Goal: Transaction & Acquisition: Purchase product/service

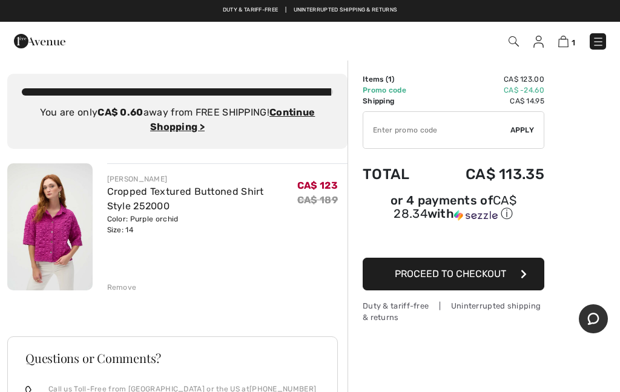
click at [595, 38] on img at bounding box center [598, 42] width 12 height 12
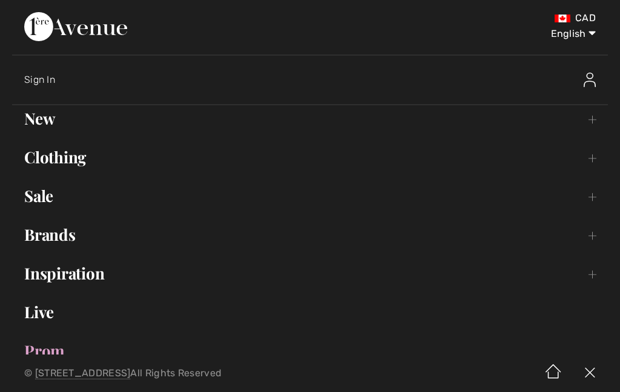
click at [38, 155] on link "Clothing Toggle submenu" at bounding box center [310, 157] width 596 height 27
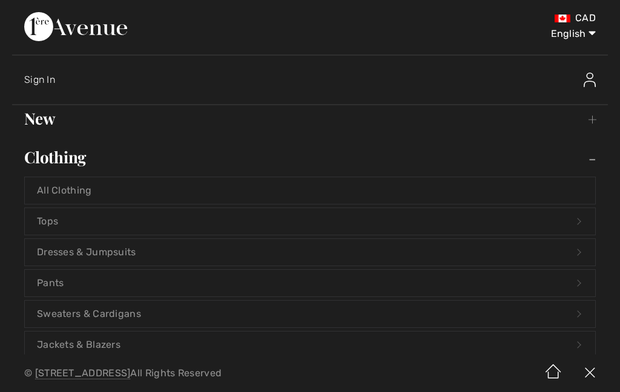
click at [41, 195] on link "All Clothing" at bounding box center [310, 190] width 571 height 27
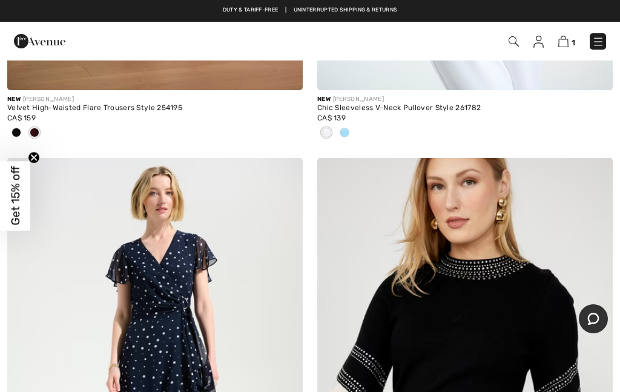
scroll to position [5615, 0]
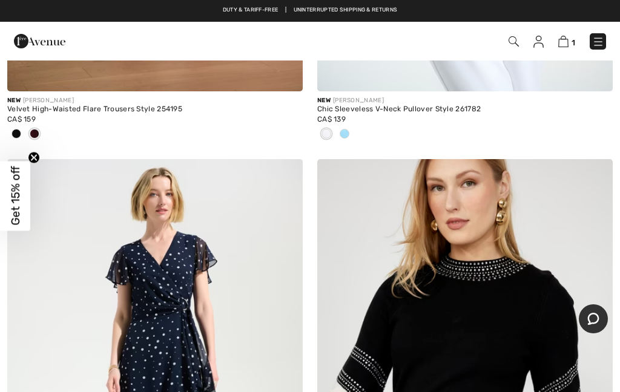
click at [602, 41] on img at bounding box center [598, 42] width 12 height 12
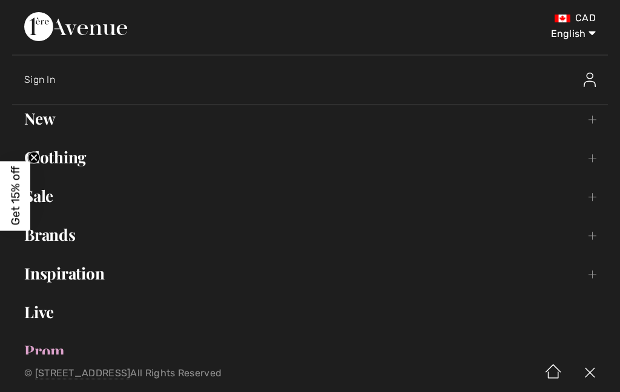
click at [31, 119] on link "New Toggle submenu" at bounding box center [310, 118] width 596 height 27
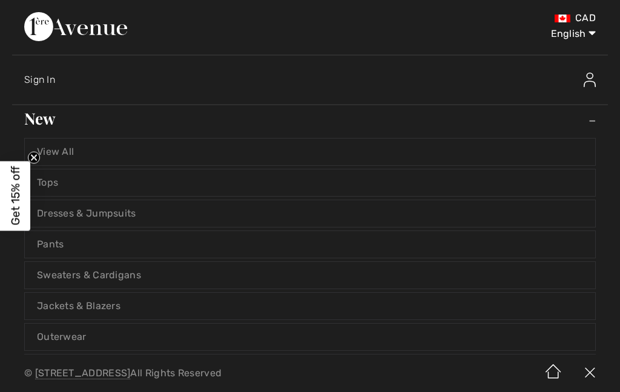
click at [44, 184] on link "Tops" at bounding box center [310, 183] width 571 height 27
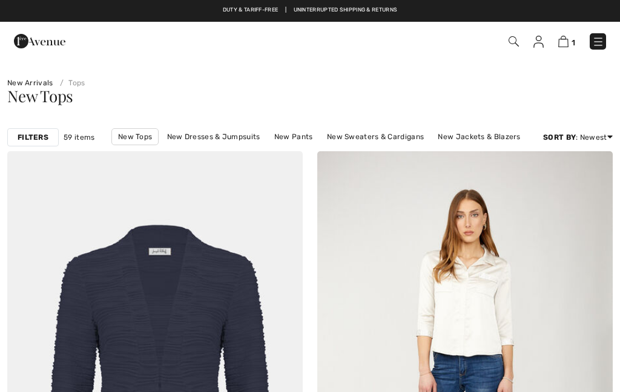
checkbox input "true"
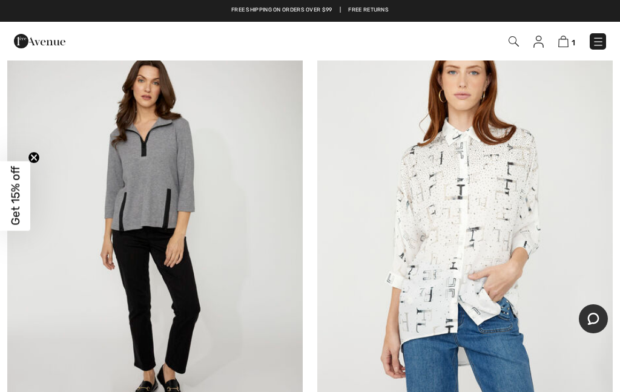
scroll to position [5354, 0]
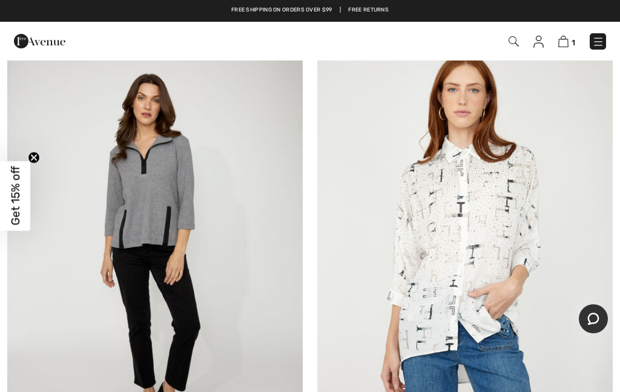
click at [115, 300] on img at bounding box center [155, 246] width 296 height 443
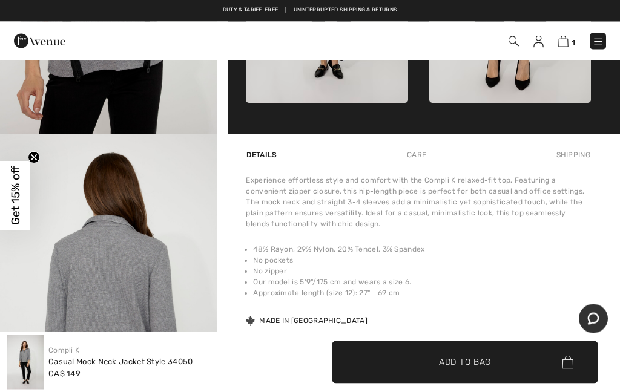
scroll to position [570, 0]
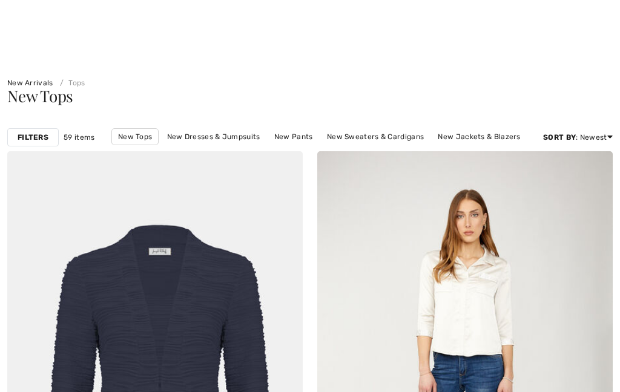
checkbox input "true"
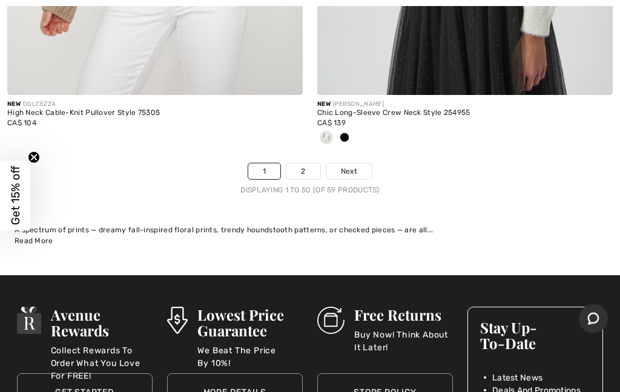
scroll to position [13089, 0]
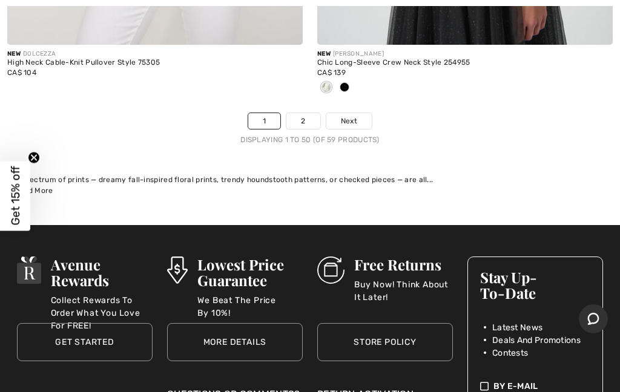
click at [311, 113] on link "2" at bounding box center [302, 121] width 33 height 16
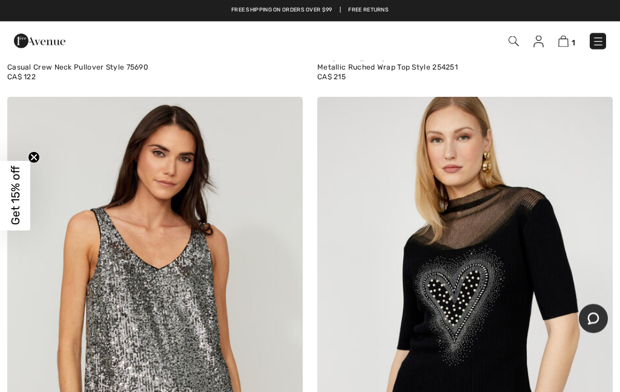
scroll to position [1558, 0]
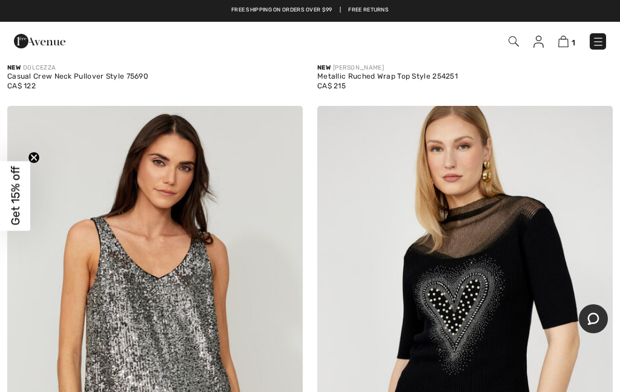
click at [598, 38] on img at bounding box center [598, 42] width 12 height 12
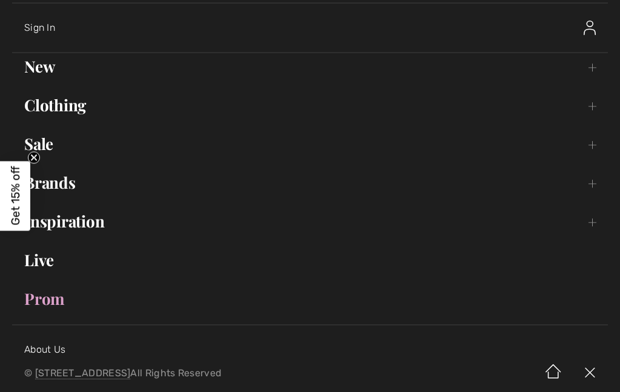
scroll to position [55, 0]
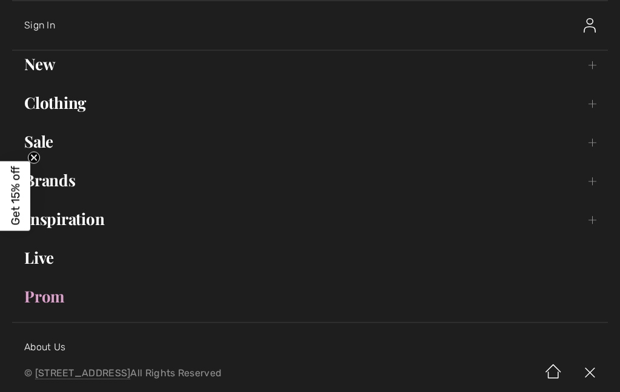
click at [30, 64] on link "New Toggle submenu" at bounding box center [310, 64] width 596 height 27
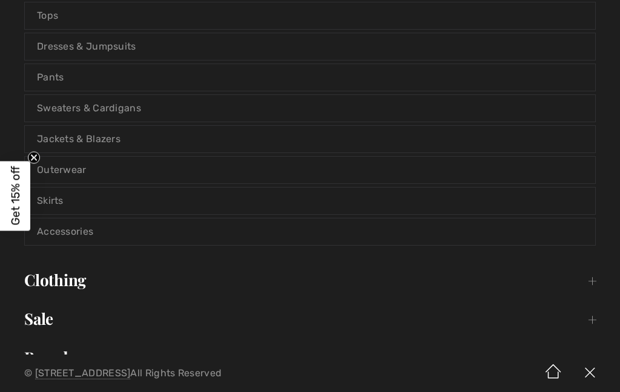
scroll to position [168, 0]
click at [56, 109] on link "Sweaters & Cardigans" at bounding box center [310, 107] width 571 height 27
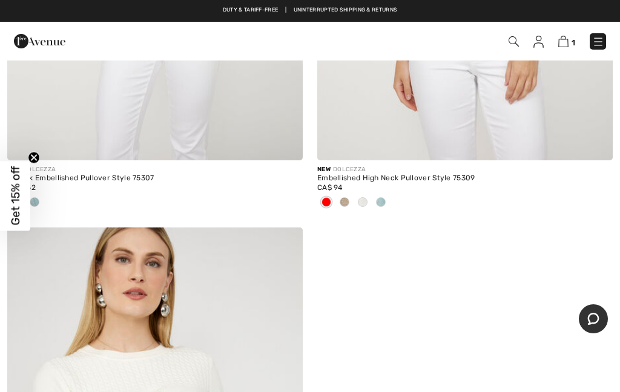
scroll to position [4188, 0]
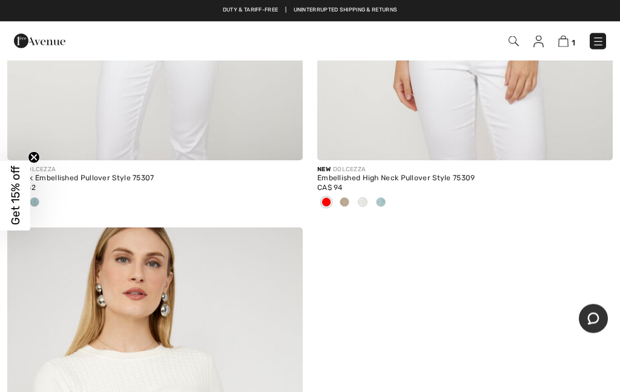
click at [595, 44] on img at bounding box center [598, 42] width 12 height 12
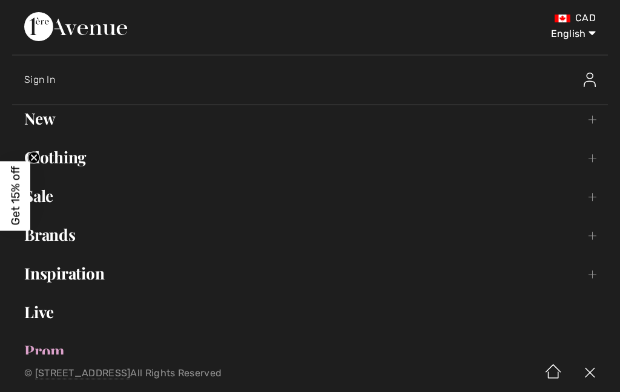
click at [30, 126] on link "New Toggle submenu" at bounding box center [310, 118] width 596 height 27
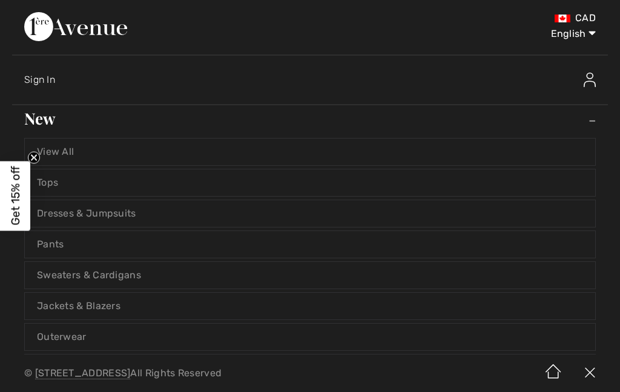
click at [39, 302] on link "Jackets & Blazers" at bounding box center [310, 306] width 571 height 27
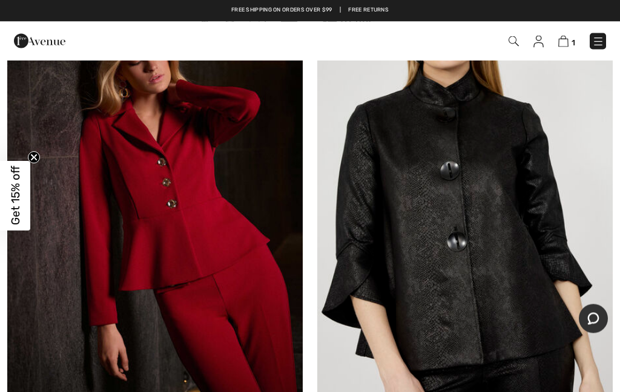
scroll to position [5744, 0]
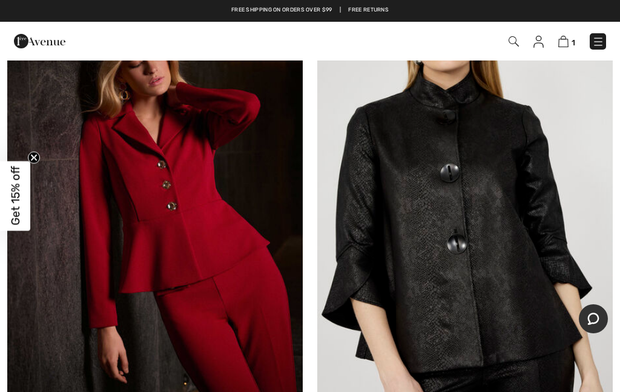
click at [613, 41] on div "1 Checkout" at bounding box center [437, 41] width 356 height 25
click at [597, 42] on img at bounding box center [598, 42] width 12 height 12
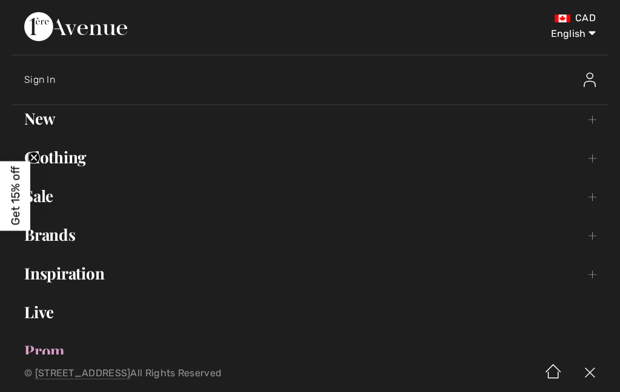
click at [29, 115] on link "New Toggle submenu" at bounding box center [310, 118] width 596 height 27
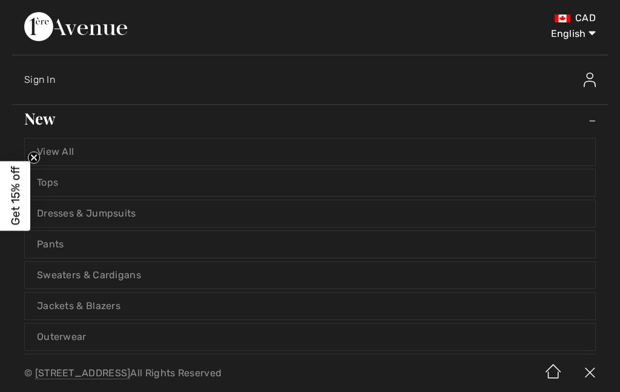
click at [51, 340] on link "Outerwear" at bounding box center [310, 337] width 571 height 27
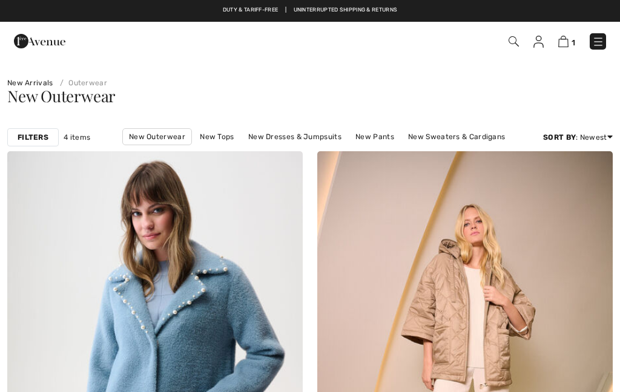
checkbox input "true"
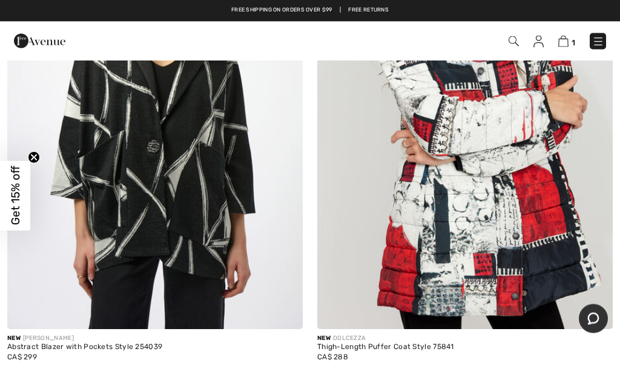
scroll to position [743, 0]
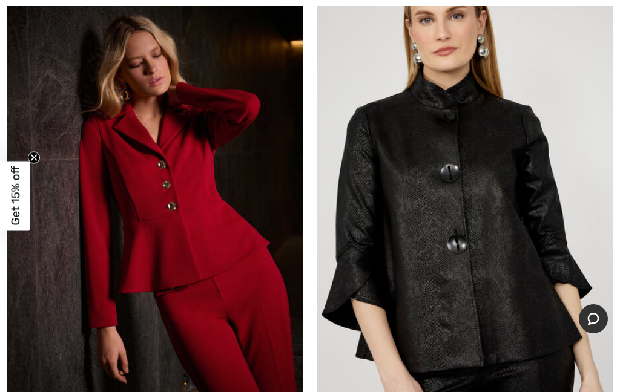
scroll to position [5744, 0]
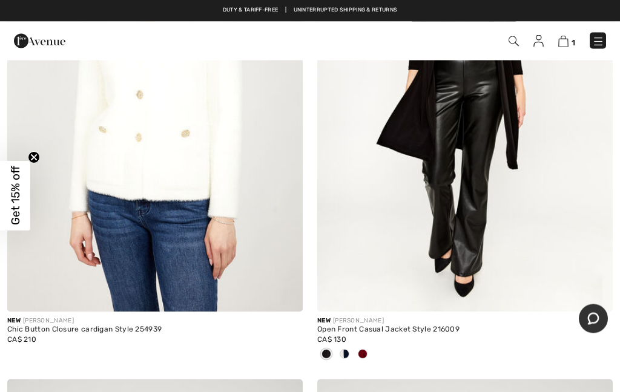
scroll to position [3388, 0]
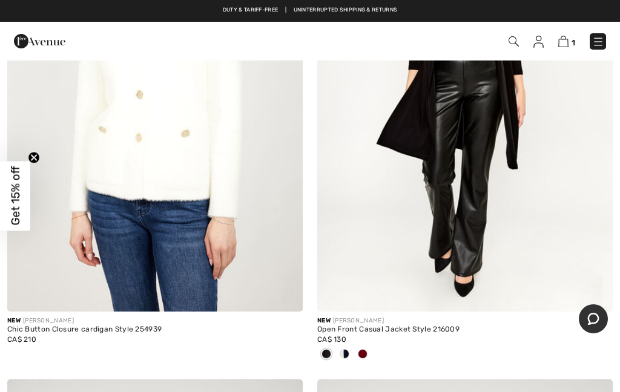
click at [617, 41] on div "1 Checkout" at bounding box center [310, 41] width 620 height 39
click at [596, 47] on img at bounding box center [598, 42] width 12 height 12
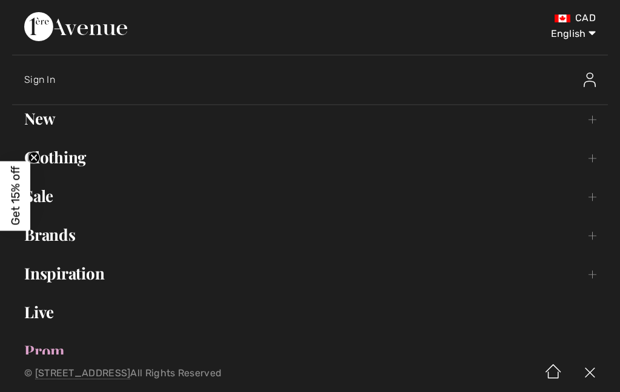
click at [50, 195] on link "Sale Toggle submenu" at bounding box center [310, 196] width 596 height 27
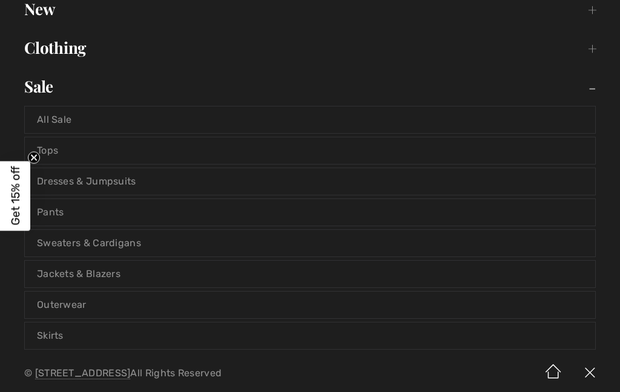
scroll to position [111, 0]
click at [58, 306] on link "Outerwear" at bounding box center [310, 303] width 571 height 27
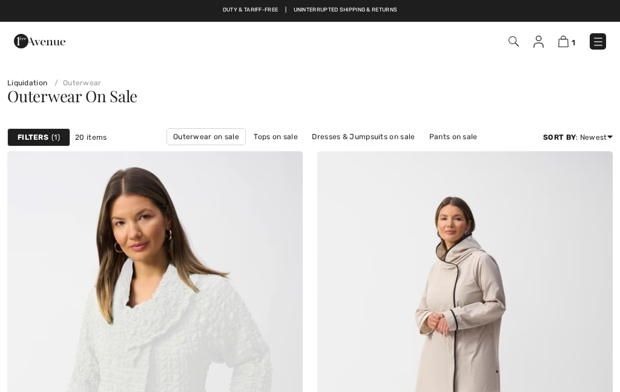
checkbox input "true"
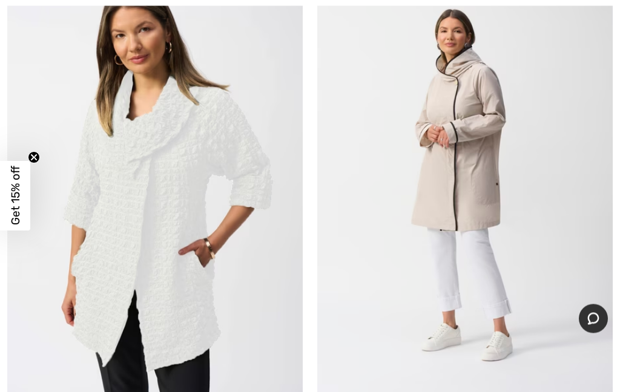
scroll to position [214, 0]
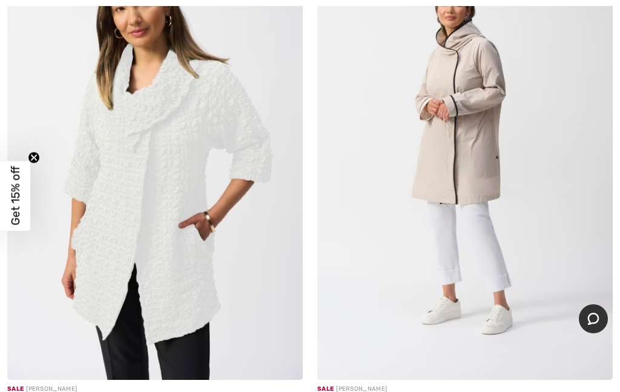
click at [428, 190] on img at bounding box center [465, 158] width 296 height 443
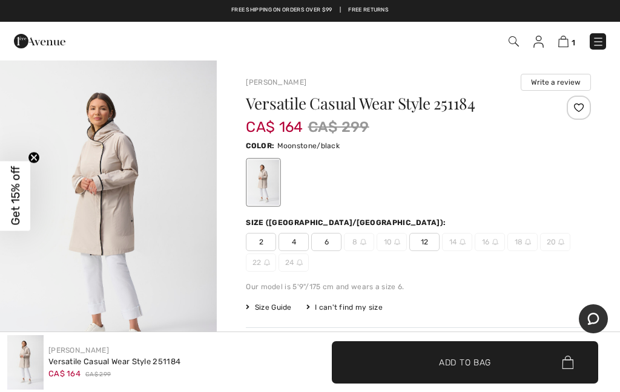
click at [79, 252] on img "1 / 5" at bounding box center [108, 221] width 217 height 325
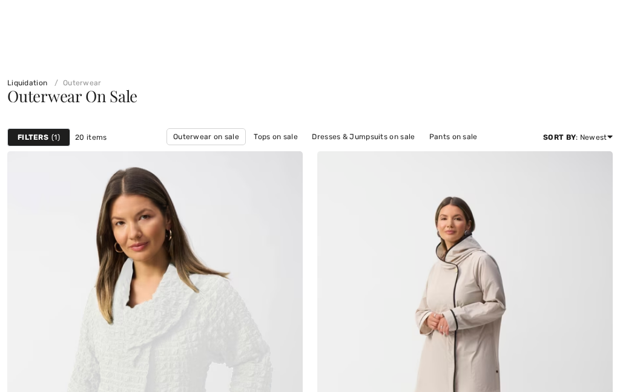
checkbox input "true"
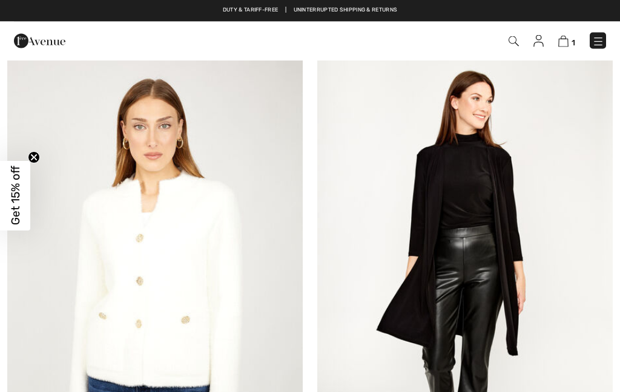
scroll to position [3322, 0]
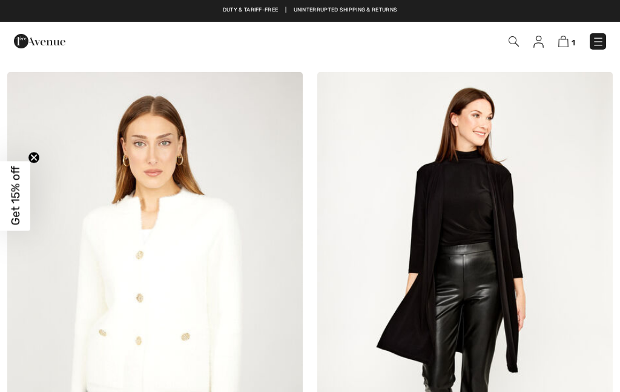
click at [603, 42] on img at bounding box center [598, 42] width 12 height 12
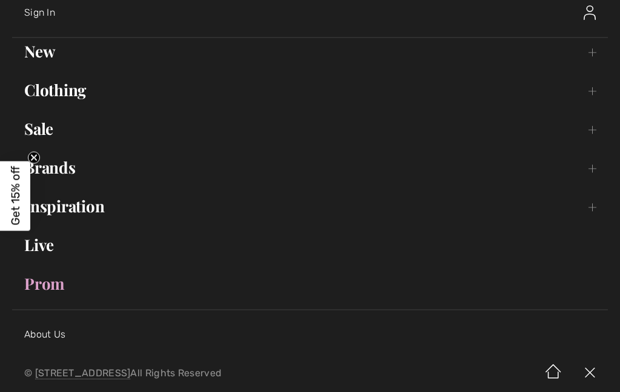
scroll to position [68, 0]
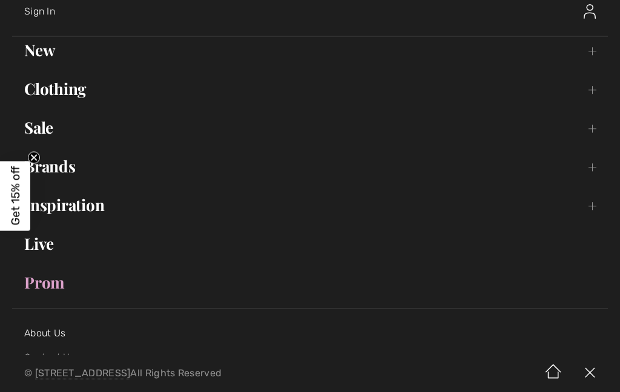
click at [31, 127] on link "Sale Toggle submenu" at bounding box center [310, 127] width 596 height 27
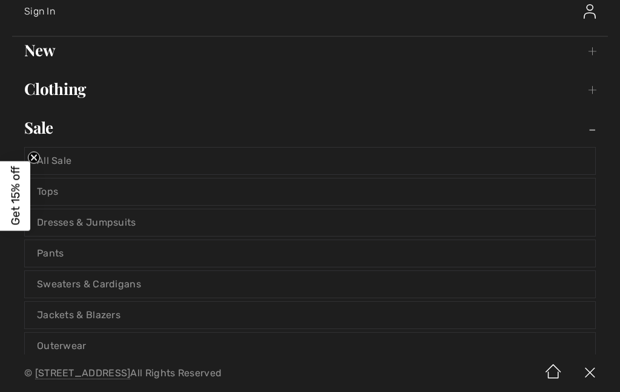
click at [46, 288] on link "Sweaters & Cardigans" at bounding box center [310, 284] width 571 height 27
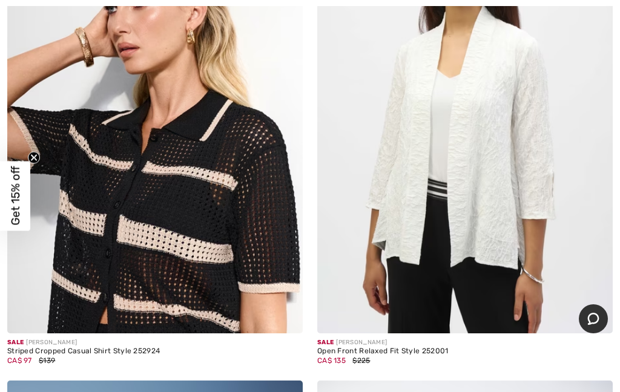
scroll to position [1285, 0]
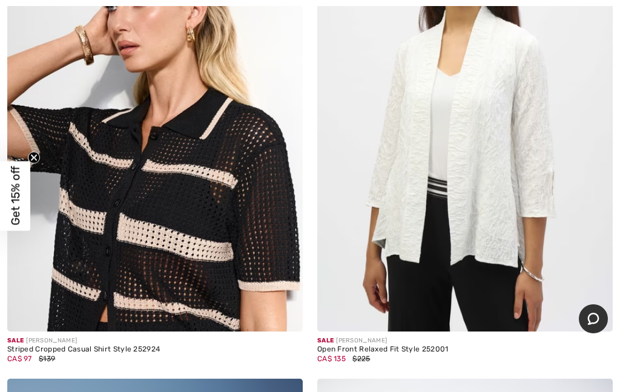
click at [480, 202] on img at bounding box center [465, 110] width 296 height 443
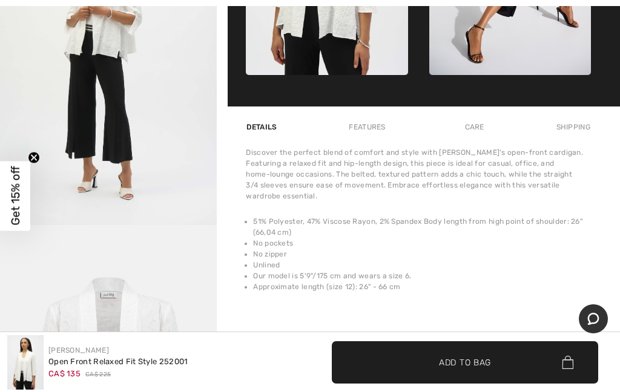
scroll to position [724, 0]
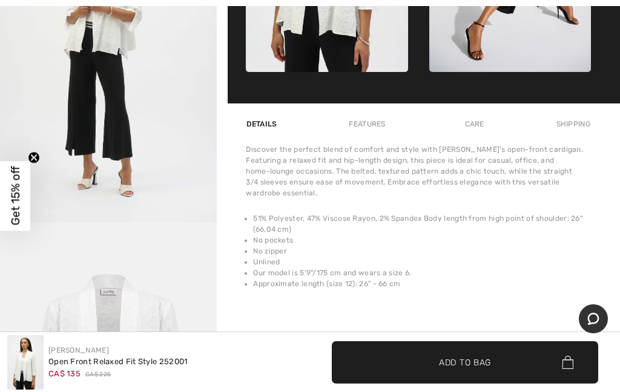
click at [486, 125] on div "Care" at bounding box center [475, 124] width 40 height 22
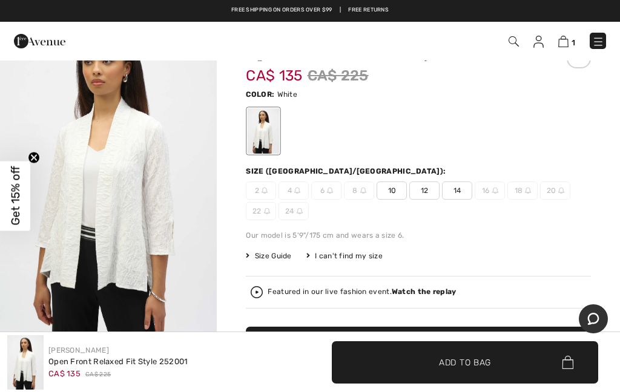
scroll to position [43, 0]
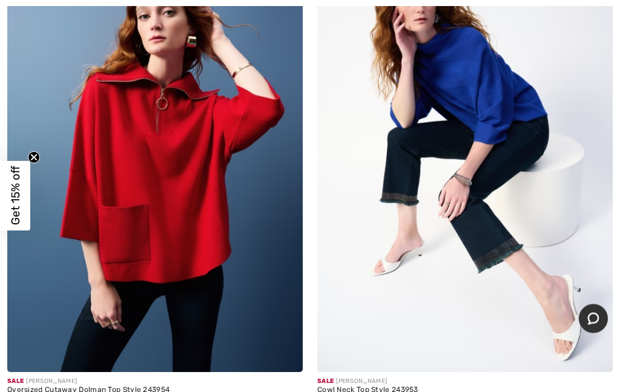
scroll to position [1736, 0]
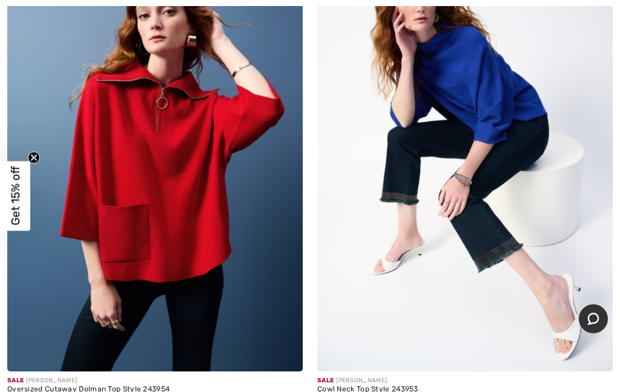
click at [143, 216] on img at bounding box center [155, 150] width 296 height 443
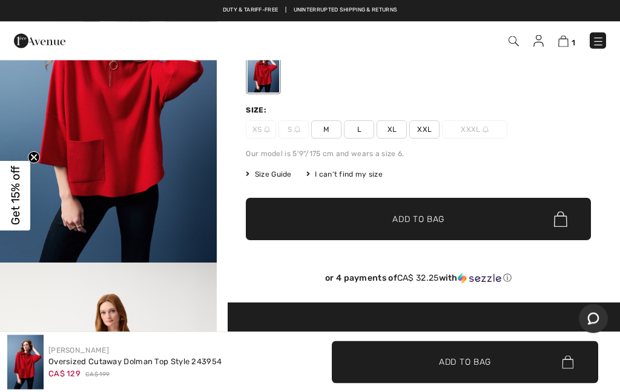
scroll to position [98, 0]
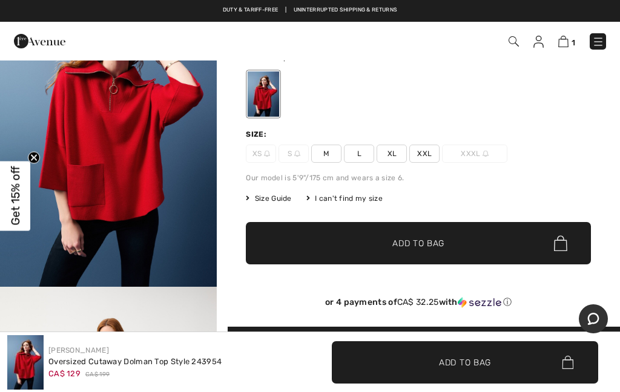
click at [354, 147] on span "L" at bounding box center [359, 154] width 30 height 18
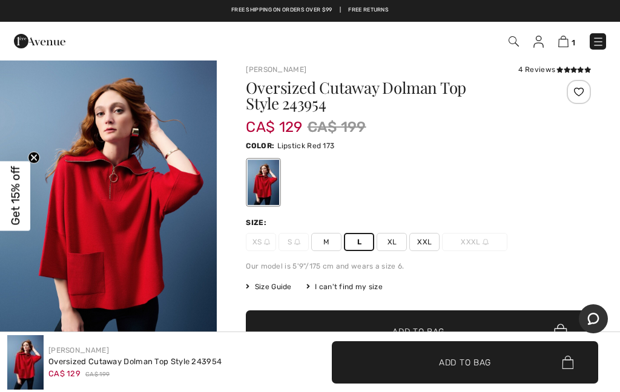
scroll to position [9, 0]
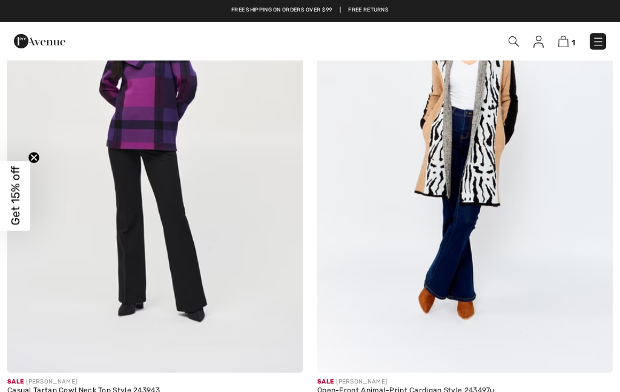
scroll to position [8062, 0]
